Goal: Browse casually

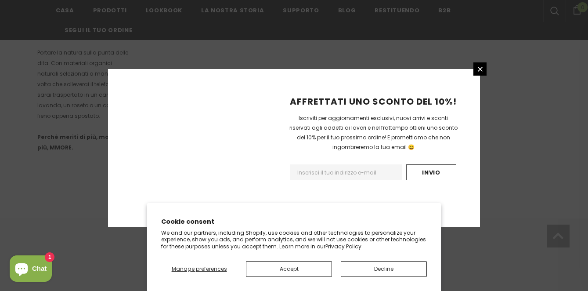
scroll to position [610, 0]
